Goal: Use online tool/utility: Utilize a website feature to perform a specific function

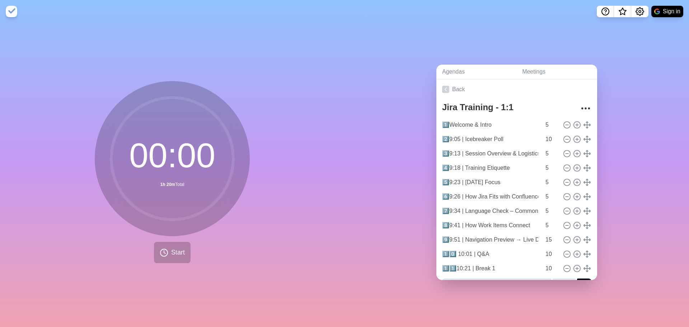
scroll to position [18, 0]
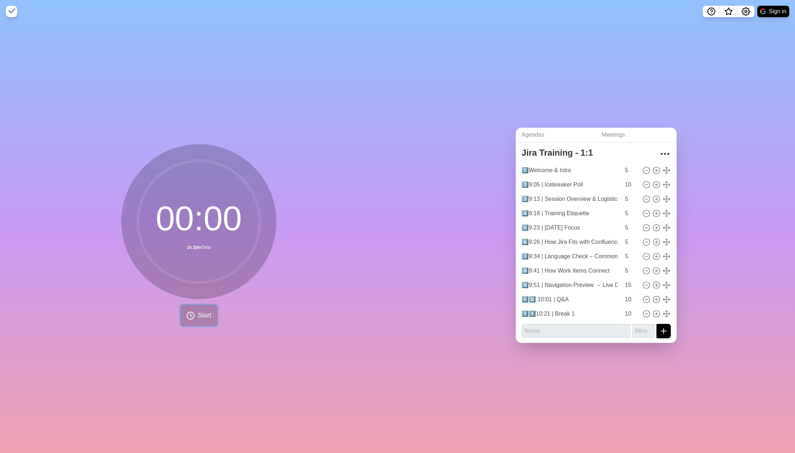
click at [200, 314] on span "Start" at bounding box center [205, 316] width 14 height 10
click at [193, 315] on icon at bounding box center [199, 316] width 12 height 12
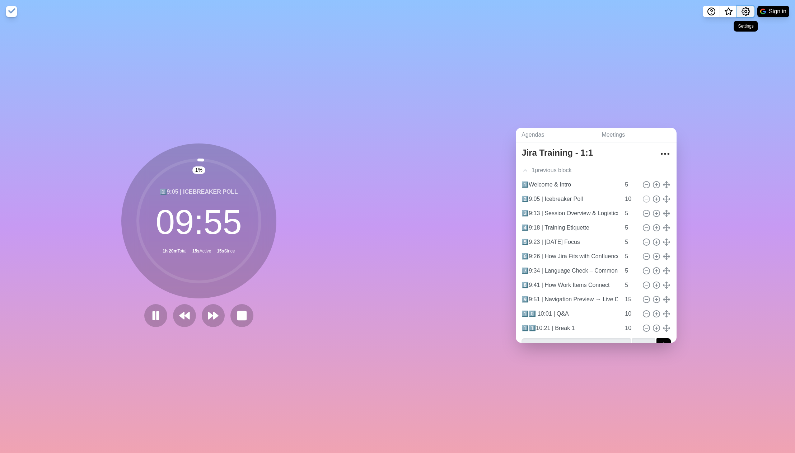
click at [688, 12] on icon "Settings" at bounding box center [745, 11] width 9 height 9
drag, startPoint x: 723, startPoint y: 25, endPoint x: 713, endPoint y: 30, distance: 11.2
click at [688, 25] on p "Preferences" at bounding box center [722, 27] width 31 height 9
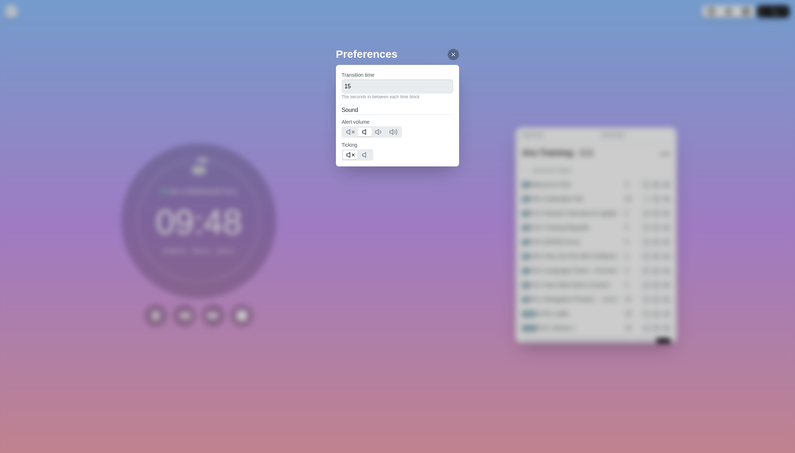
click at [450, 56] on icon at bounding box center [453, 55] width 6 height 6
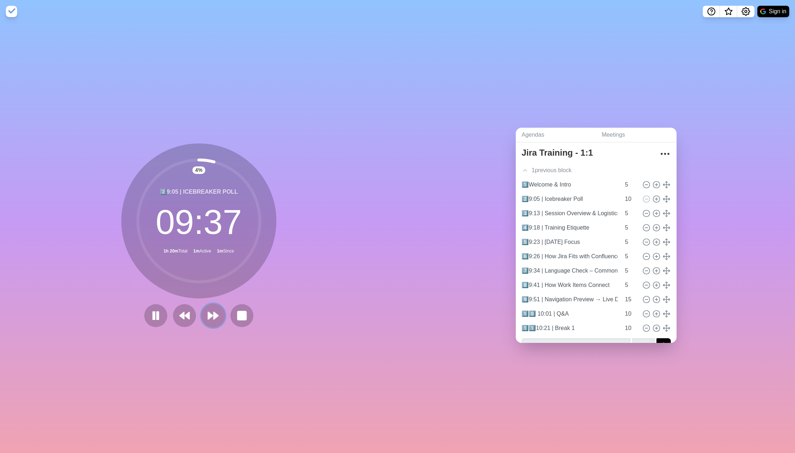
click at [208, 310] on icon at bounding box center [213, 316] width 12 height 12
click at [213, 314] on polygon at bounding box center [215, 315] width 5 height 7
click at [210, 312] on polygon at bounding box center [210, 315] width 5 height 7
click at [238, 311] on rect at bounding box center [241, 315] width 9 height 9
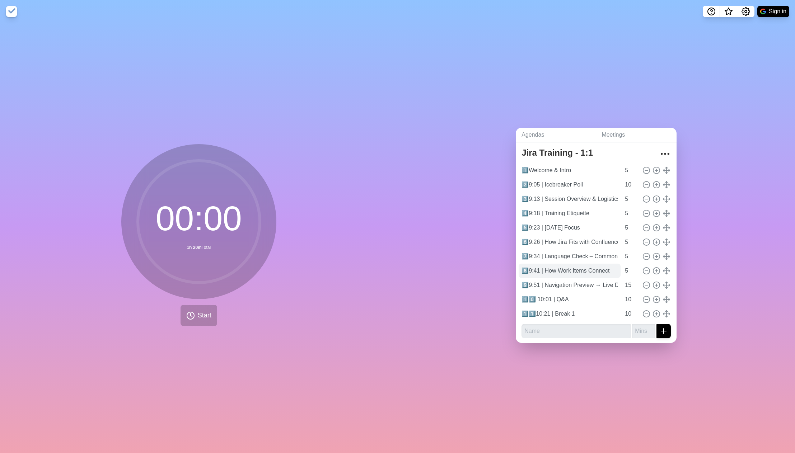
scroll to position [18, 0]
click at [549, 297] on input "1️⃣0️⃣ 10:01 | Q&A" at bounding box center [569, 299] width 102 height 14
